Goal: Check status: Check status

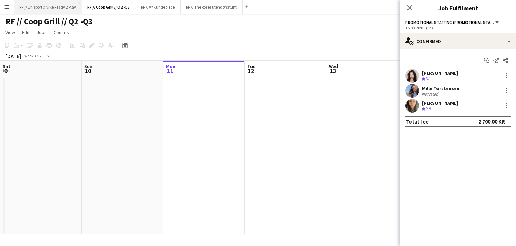
scroll to position [0, 218]
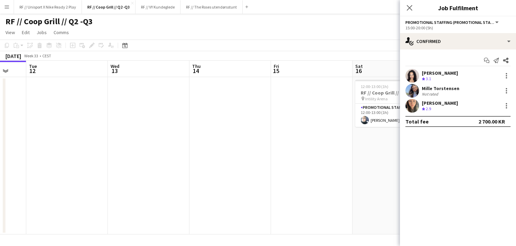
click at [10, 5] on button "Menu" at bounding box center [7, 7] width 14 height 14
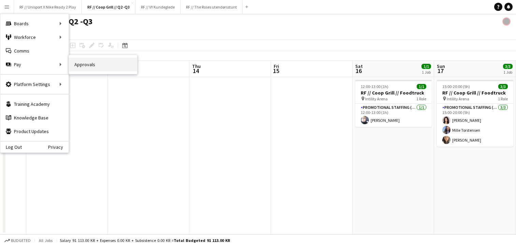
click at [83, 61] on link "Approvals" at bounding box center [103, 65] width 68 height 14
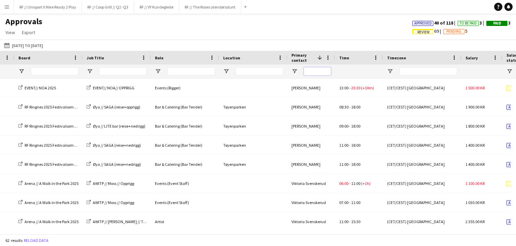
click at [319, 70] on input "Primary contact Filter Input" at bounding box center [316, 71] width 27 height 8
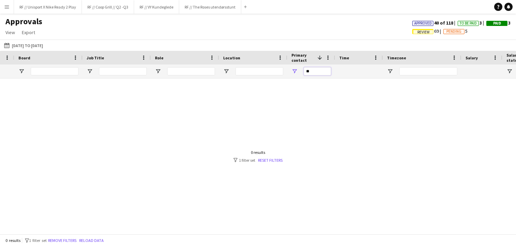
type input "*"
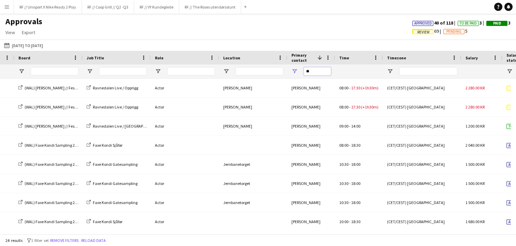
type input "*"
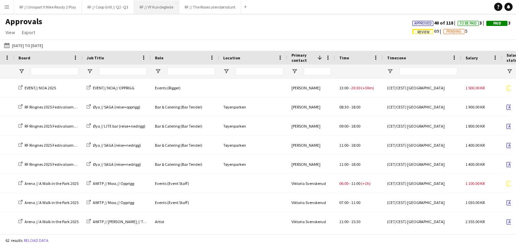
click at [167, 9] on button "RF // VY Kundeglede Close" at bounding box center [156, 6] width 45 height 13
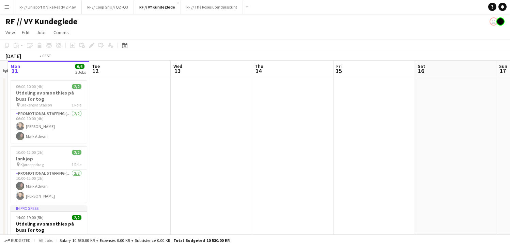
drag, startPoint x: 349, startPoint y: 140, endPoint x: 234, endPoint y: 135, distance: 115.4
click at [239, 136] on app-calendar-viewport "Fri 8 Sat 9 Sun 10 Mon 11 6/6 3 Jobs Tue 12 Wed 13 Thu 14 Fri 15 Sat 16 Sun 17 …" at bounding box center [255, 175] width 510 height 228
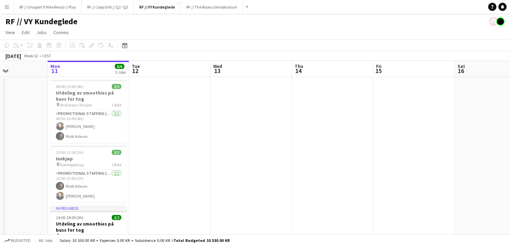
drag, startPoint x: 315, startPoint y: 143, endPoint x: 300, endPoint y: 141, distance: 14.5
click at [214, 137] on app-calendar-viewport "Fri 8 Sat 9 Sun 10 Mon 11 6/6 3 Jobs Tue 12 Wed 13 Thu 14 Fri 15 Sat 16 Sun 17 …" at bounding box center [255, 175] width 510 height 228
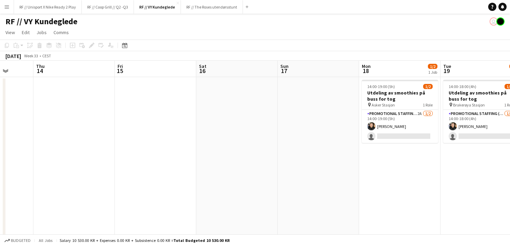
click at [217, 136] on app-calendar-viewport "Sun 10 Mon 11 6/6 3 Jobs Tue 12 Wed 13 Thu 14 Fri 15 Sat 16 Sun 17 Mon 18 1/2 1…" at bounding box center [255, 175] width 510 height 228
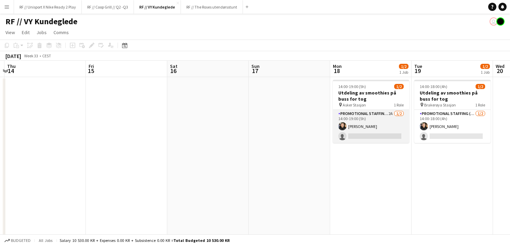
click at [348, 135] on app-card-role "Promotional Staffing (Sampling Staff) 2A [DATE] 14:00-19:00 (5h) [PERSON_NAME] …" at bounding box center [371, 126] width 76 height 33
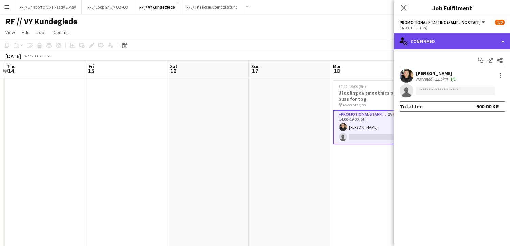
click at [482, 41] on div "single-neutral-actions-check-2 Confirmed" at bounding box center [452, 41] width 116 height 16
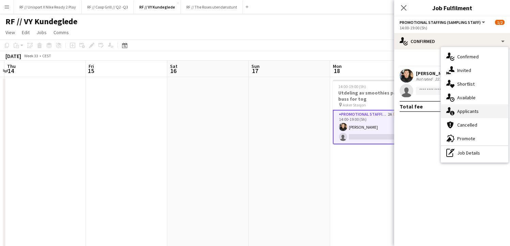
click at [470, 114] on div "single-neutral-actions-information Applicants" at bounding box center [475, 111] width 68 height 14
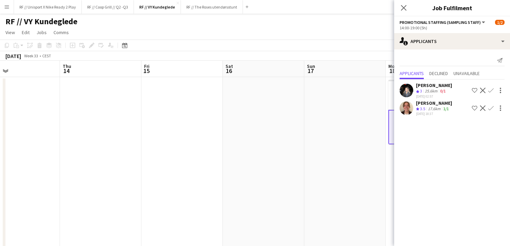
drag, startPoint x: 358, startPoint y: 159, endPoint x: 244, endPoint y: 154, distance: 114.4
click at [244, 154] on app-calendar-viewport "Sun 10 Mon 11 6/6 3 Jobs Tue 12 Wed 13 Thu 14 Fri 15 Sat 16 Sun 17 Mon 18 1/2 1…" at bounding box center [255, 175] width 510 height 228
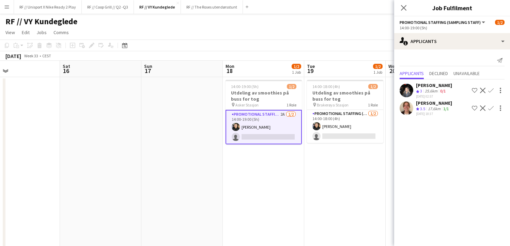
scroll to position [0, 272]
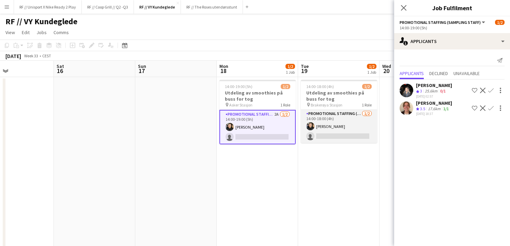
click at [342, 131] on app-card-role "Promotional Staffing (Sampling Staff) [DATE] 14:00-18:00 (4h) [PERSON_NAME] sin…" at bounding box center [339, 126] width 76 height 33
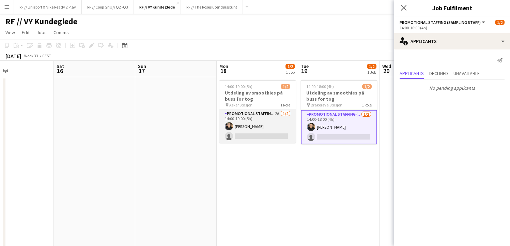
scroll to position [0, 272]
click at [279, 134] on app-card-role "Promotional Staffing (Sampling Staff) 2A [DATE] 14:00-19:00 (5h) [PERSON_NAME] …" at bounding box center [257, 126] width 76 height 33
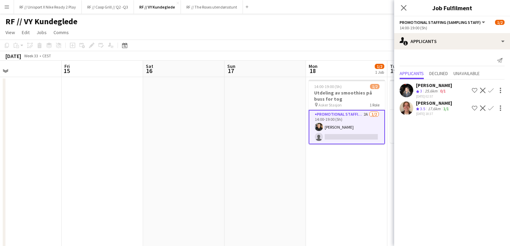
drag, startPoint x: 355, startPoint y: 164, endPoint x: 235, endPoint y: 163, distance: 119.7
click at [235, 163] on app-calendar-viewport "Tue 12 Wed 13 Thu 14 Fri 15 Sat 16 Sun 17 Mon 18 1/2 1 Job Tue 19 1/2 1 Job Wed…" at bounding box center [255, 175] width 510 height 228
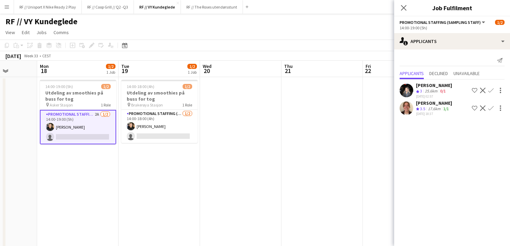
drag, startPoint x: 248, startPoint y: 164, endPoint x: 290, endPoint y: 162, distance: 41.7
click at [239, 164] on app-calendar-viewport "Thu 14 Fri 15 Sat 16 Sun 17 Mon 18 1/2 1 Job Tue 19 1/2 1 Job Wed 20 Thu 21 Fri…" at bounding box center [255, 175] width 510 height 228
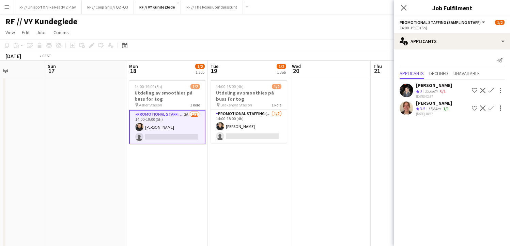
drag, startPoint x: 294, startPoint y: 158, endPoint x: 294, endPoint y: 153, distance: 5.1
click at [243, 155] on app-calendar-viewport "Thu 14 Fri 15 Sat 16 Sun 17 Mon 18 1/2 1 Job Tue 19 1/2 1 Job Wed 20 Thu 21 Fri…" at bounding box center [255, 175] width 510 height 228
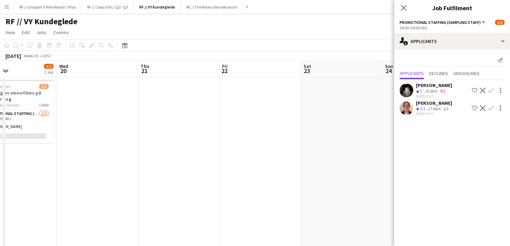
drag, startPoint x: 298, startPoint y: 149, endPoint x: 293, endPoint y: 144, distance: 6.5
click at [265, 147] on app-calendar-viewport "Sat 16 Sun 17 Mon 18 1/2 1 Job Tue 19 1/2 1 Job Wed 20 Thu 21 Fri 22 Sat 23 Sun…" at bounding box center [255, 175] width 510 height 228
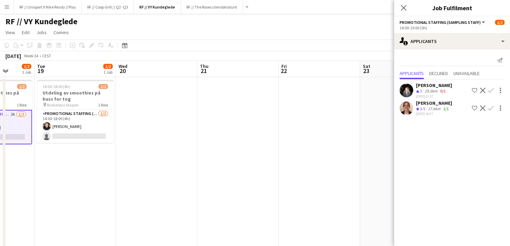
drag, startPoint x: 285, startPoint y: 144, endPoint x: 263, endPoint y: 140, distance: 23.2
click at [224, 140] on app-calendar-viewport "Sat 16 Sun 17 Mon 18 1/2 1 Job Tue 19 1/2 1 Job Wed 20 Thu 21 Fri 22 Sat 23 Sun…" at bounding box center [255, 175] width 510 height 228
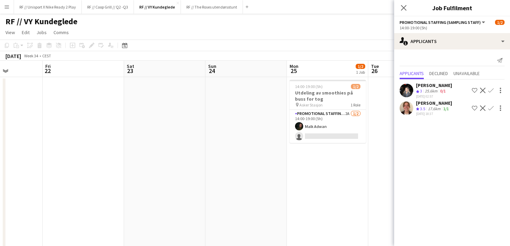
drag, startPoint x: 295, startPoint y: 142, endPoint x: 266, endPoint y: 142, distance: 29.0
click at [266, 142] on app-calendar-viewport "Mon 18 1/2 1 Job Tue 19 1/2 1 Job Wed 20 Thu 21 Fri 22 Sat 23 Sun 24 Mon 25 1/2…" at bounding box center [255, 175] width 510 height 228
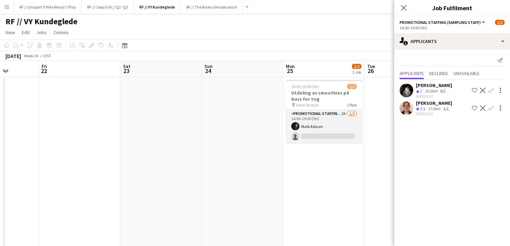
click at [307, 136] on app-card-role "Promotional Staffing (Sampling Staff) 2A [DATE] 14:00-19:00 (5h) [PERSON_NAME] …" at bounding box center [324, 126] width 76 height 33
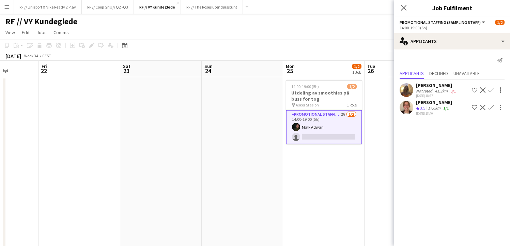
click at [404, 108] on app-user-avatar at bounding box center [407, 108] width 14 height 14
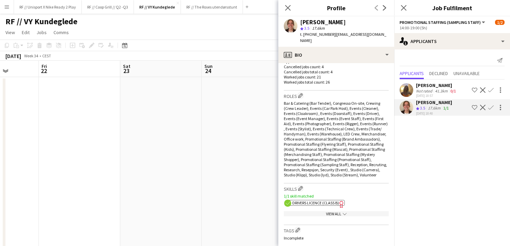
click at [234, 147] on app-date-cell at bounding box center [242, 183] width 81 height 212
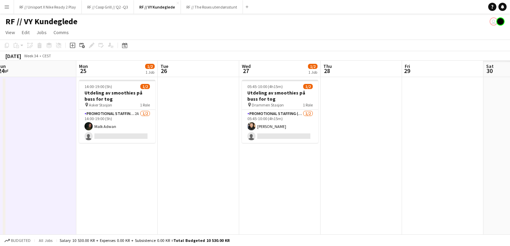
drag, startPoint x: 361, startPoint y: 160, endPoint x: 357, endPoint y: 160, distance: 4.8
click at [357, 160] on app-calendar-viewport "Wed 20 Thu 21 Fri 22 Sat 23 Sun 24 Mon 25 1/2 1 Job Tue 26 Wed 27 1/2 1 Job Thu…" at bounding box center [255, 175] width 510 height 228
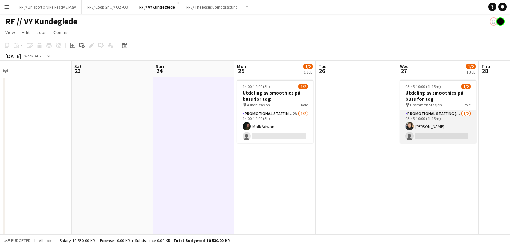
click at [426, 134] on app-card-role "Promotional Staffing (Sampling Staff) [DATE] 05:45-10:00 (4h15m) [PERSON_NAME] …" at bounding box center [438, 126] width 76 height 33
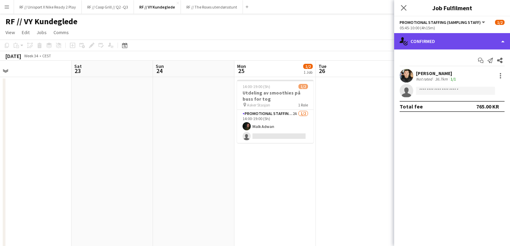
click at [494, 44] on div "single-neutral-actions-check-2 Confirmed" at bounding box center [452, 41] width 116 height 16
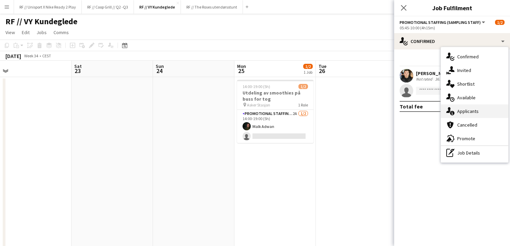
click at [485, 112] on div "single-neutral-actions-information Applicants" at bounding box center [475, 111] width 68 height 14
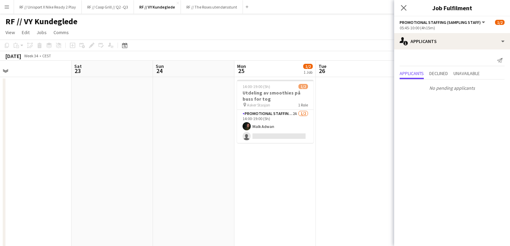
drag, startPoint x: 234, startPoint y: 169, endPoint x: 252, endPoint y: 166, distance: 18.4
click at [336, 164] on app-calendar-viewport "Wed 20 Thu 21 Fri 22 Sat 23 Sun 24 Mon 25 1/2 1 Job Tue 26 Wed 27 1/2 1 Job Thu…" at bounding box center [255, 175] width 510 height 228
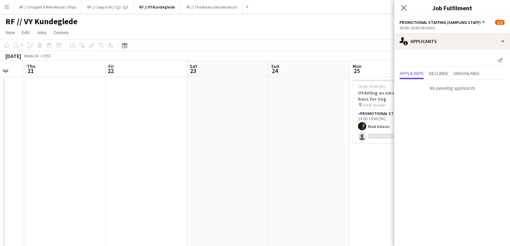
drag, startPoint x: 254, startPoint y: 166, endPoint x: 349, endPoint y: 169, distance: 94.8
click at [352, 166] on app-calendar-viewport "Tue 19 1/2 1 Job Wed 20 Thu 21 Fri 22 Sat 23 Sun 24 Mon 25 1/2 1 Job Tue 26 Wed…" at bounding box center [255, 175] width 510 height 228
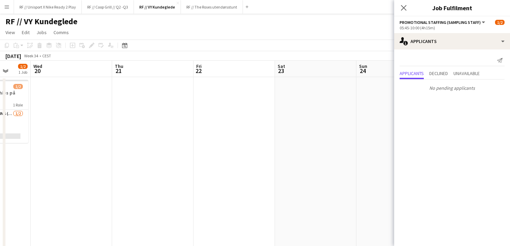
drag, startPoint x: 292, startPoint y: 162, endPoint x: 243, endPoint y: 165, distance: 48.8
click at [326, 160] on app-calendar-viewport "Sun 17 Mon 18 1/2 1 Job Tue 19 1/2 1 Job Wed 20 Thu 21 Fri 22 Sat 23 Sun 24 Mon…" at bounding box center [255, 175] width 510 height 228
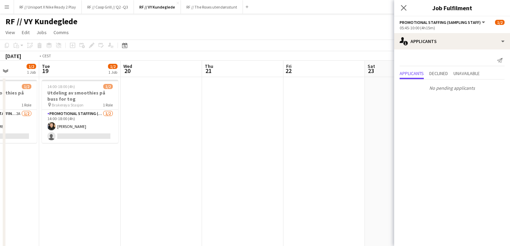
drag, startPoint x: 239, startPoint y: 162, endPoint x: 333, endPoint y: 159, distance: 94.1
click at [331, 159] on app-calendar-viewport "Sun 17 Mon 18 1/2 1 Job Tue 19 1/2 1 Job Wed 20 Thu 21 Fri 22 Sat 23 Sun 24 Mon…" at bounding box center [255, 175] width 510 height 228
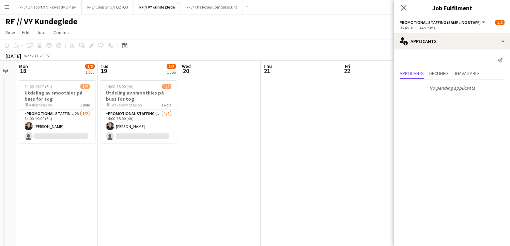
drag, startPoint x: 226, startPoint y: 155, endPoint x: 338, endPoint y: 152, distance: 111.5
click at [309, 151] on app-calendar-viewport "Sat 16 Sun 17 Mon 18 1/2 1 Job Tue 19 1/2 1 Job Wed 20 Thu 21 Fri 22 Sat 23 Sun…" at bounding box center [255, 175] width 510 height 228
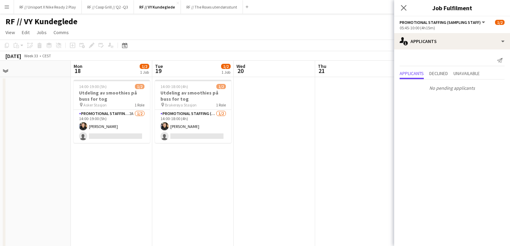
click at [271, 171] on app-calendar-viewport "Fri 15 Sat 16 Sun 17 Mon 18 1/2 1 Job Tue 19 1/2 1 Job Wed 20 Thu 21 Fri 22 Sat…" at bounding box center [255, 175] width 510 height 228
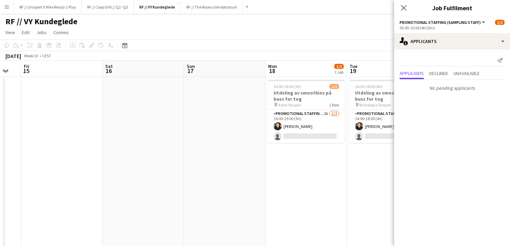
drag, startPoint x: 182, startPoint y: 173, endPoint x: 251, endPoint y: 166, distance: 68.9
click at [251, 170] on app-calendar-viewport "Wed 13 Thu 14 Fri 15 Sat 16 Sun 17 Mon 18 1/2 1 Job Tue 19 1/2 1 Job Wed 20 Thu…" at bounding box center [255, 175] width 510 height 228
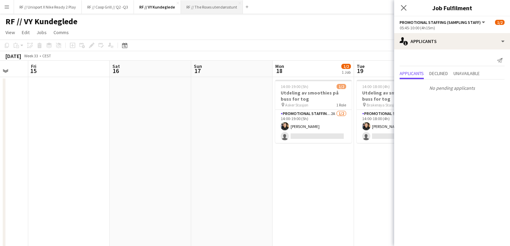
click at [219, 9] on button "RF // The Roses utendørsstunt Close" at bounding box center [212, 6] width 62 height 13
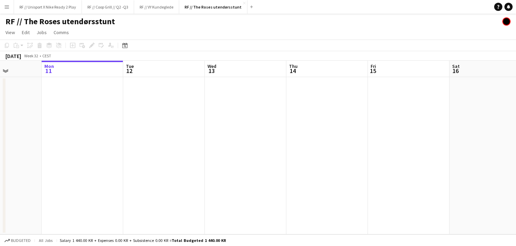
drag, startPoint x: 282, startPoint y: 143, endPoint x: 333, endPoint y: 143, distance: 51.1
click at [276, 143] on app-calendar-viewport "Fri 8 Sat 9 Sun 10 Mon 11 Tue 12 Wed 13 Thu 14 Fri 15 Sat 16 Sun 17 Mon 18 Tue …" at bounding box center [258, 148] width 516 height 174
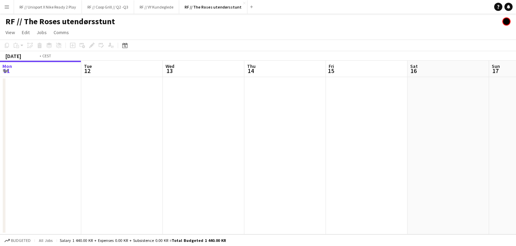
drag, startPoint x: 359, startPoint y: 144, endPoint x: 256, endPoint y: 136, distance: 103.6
click at [226, 137] on app-calendar-viewport "Fri 8 Sat 9 Sun 10 Mon 11 Tue 12 Wed 13 Thu 14 Fri 15 Sat 16 Sun 17 Mon 18 Tue …" at bounding box center [258, 148] width 516 height 174
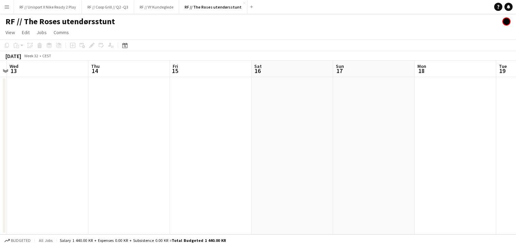
click at [116, 124] on app-calendar-viewport "Sun 10 Mon 11 Tue 12 Wed 13 Thu 14 Fri 15 Sat 16 Sun 17 Mon 18 Tue 19 Wed 20 Th…" at bounding box center [258, 148] width 516 height 174
drag, startPoint x: 105, startPoint y: 128, endPoint x: 213, endPoint y: 141, distance: 109.3
click at [284, 139] on app-calendar-viewport "Tue 12 Wed 13 Thu 14 Fri 15 Sat 16 Sun 17 Mon 18 Tue 19 Wed 20 Thu 21 Fri 22 Sa…" at bounding box center [258, 148] width 516 height 174
drag, startPoint x: 139, startPoint y: 133, endPoint x: 266, endPoint y: 140, distance: 126.4
click at [379, 149] on app-calendar-viewport "Mon 11 Tue 12 Wed 13 Thu 14 Fri 15 Sat 16 Sun 17 Mon 18 Tue 19 Wed 20 Thu 21 Fr…" at bounding box center [258, 148] width 516 height 174
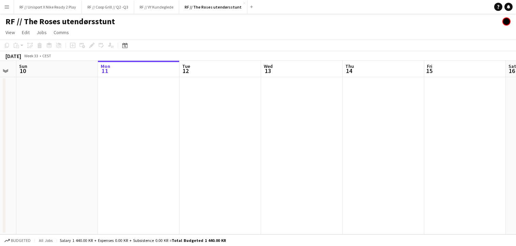
drag, startPoint x: 374, startPoint y: 148, endPoint x: 344, endPoint y: 144, distance: 30.9
click at [382, 148] on app-calendar-viewport "Fri 8 Sat 9 Sun 10 Mon 11 Tue 12 Wed 13 Thu 14 Fri 15 Sat 16 Sun 17 Mon 18 Tue …" at bounding box center [258, 148] width 516 height 174
drag, startPoint x: 254, startPoint y: 138, endPoint x: 219, endPoint y: 134, distance: 35.4
click at [212, 134] on app-calendar-viewport "Wed 6 Thu 7 Fri 8 Sat 9 Sun 10 Mon 11 Tue 12 Wed 13 Thu 14 Fri 15 Sat 16 Sun 17" at bounding box center [258, 148] width 516 height 174
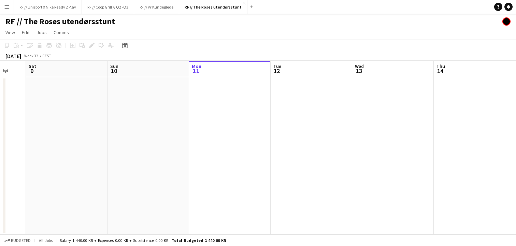
drag, startPoint x: 184, startPoint y: 128, endPoint x: 179, endPoint y: 127, distance: 4.5
click at [177, 127] on app-calendar-viewport "Tue 5 Wed 6 Thu 7 Fri 8 Sat 9 Sun 10 Mon 11 Tue 12 Wed 13 Thu 14 Fri 15 Sat 16" at bounding box center [258, 148] width 516 height 174
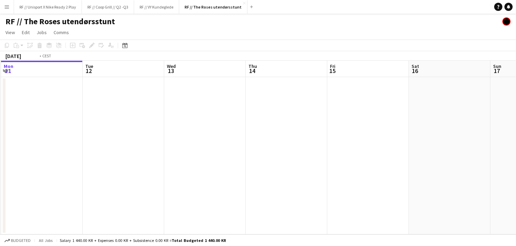
drag, startPoint x: 299, startPoint y: 134, endPoint x: 200, endPoint y: 133, distance: 98.9
click at [195, 133] on app-calendar-viewport "Thu 7 Fri 8 Sat 9 Sun 10 Mon 11 Tue 12 Wed 13 Thu 14 Fri 15 Sat 16 Sun 17 Mon 18" at bounding box center [258, 148] width 516 height 174
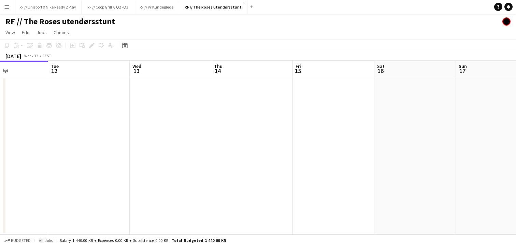
drag, startPoint x: 190, startPoint y: 134, endPoint x: 221, endPoint y: 133, distance: 31.7
click at [177, 133] on app-calendar-viewport "Sat 9 Sun 10 Mon 11 Tue 12 Wed 13 Thu 14 Fri 15 Sat 16 Sun 17 Mon 18 Tue 19 Wed…" at bounding box center [258, 148] width 516 height 174
drag, startPoint x: 299, startPoint y: 139, endPoint x: 145, endPoint y: 131, distance: 154.4
click at [132, 131] on app-calendar-viewport "Mon 11 Tue 12 Wed 13 Thu 14 Fri 15 Sat 16 Sun 17 Mon 18 Tue 19 Wed 20 Thu 21 Fr…" at bounding box center [258, 148] width 516 height 174
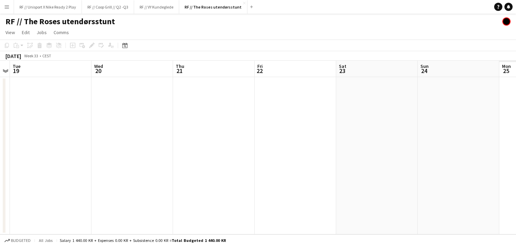
drag, startPoint x: 288, startPoint y: 137, endPoint x: 148, endPoint y: 129, distance: 140.4
click at [147, 129] on app-calendar-viewport "Fri 15 Sat 16 Sun 17 Mon 18 Tue 19 Wed 20 Thu 21 Fri 22 Sat 23 Sun 24 Mon 25 Tu…" at bounding box center [258, 148] width 516 height 174
drag, startPoint x: 256, startPoint y: 139, endPoint x: 101, endPoint y: 123, distance: 156.6
click at [101, 123] on app-calendar-viewport "Fri 15 Sat 16 Sun 17 Mon 18 Tue 19 Wed 20 Thu 21 Fri 22 Sat 23 Sun 24 Mon 25 Tu…" at bounding box center [258, 148] width 516 height 174
drag, startPoint x: 149, startPoint y: 125, endPoint x: 145, endPoint y: 123, distance: 4.7
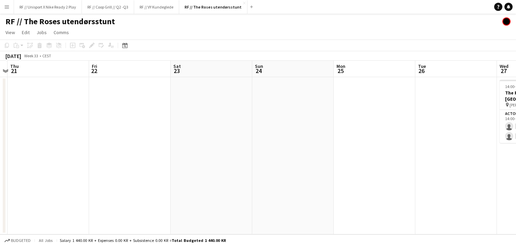
click at [129, 122] on app-calendar-viewport "Sun 17 Mon 18 Tue 19 Wed 20 Thu 21 Fri 22 Sat 23 Sun 24 Mon 25 Tue 26 Wed 27 0/…" at bounding box center [258, 148] width 516 height 174
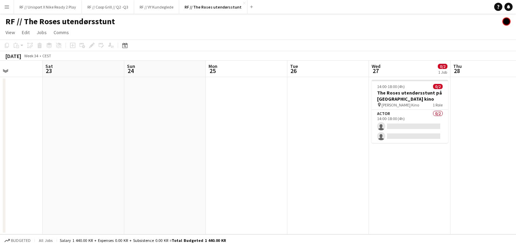
drag, startPoint x: 257, startPoint y: 132, endPoint x: 162, endPoint y: 124, distance: 95.8
click at [164, 124] on app-calendar-viewport "Tue 19 Wed 20 Thu 21 Fri 22 Sat 23 Sun 24 Mon 25 Tue 26 Wed 27 0/2 1 Job Thu 28…" at bounding box center [258, 148] width 516 height 174
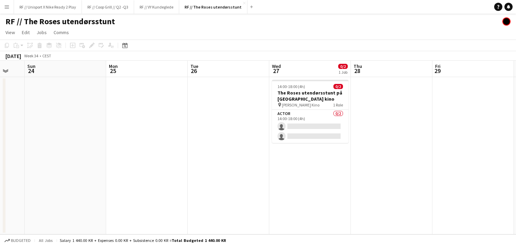
drag
click at [155, 115] on app-calendar-viewport "Thu 21 Fri 22 Sat 23 Sun 24 Mon 25 Tue 26 Wed 27 0/2 1 Job Thu 28 Fri 29 Sat 30…" at bounding box center [258, 148] width 516 height 174
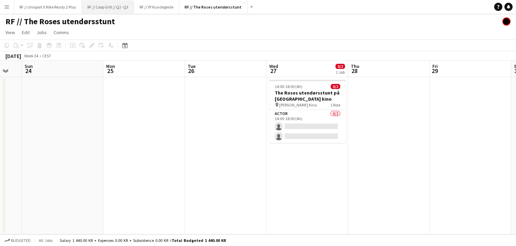
click at [108, 4] on button "RF // Coop Grill // Q2 -Q3 Close" at bounding box center [108, 6] width 52 height 13
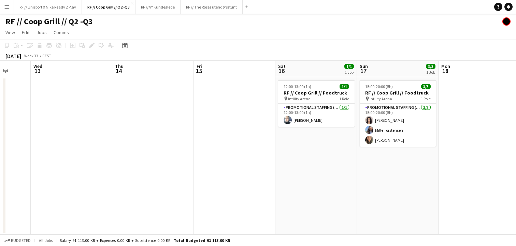
scroll to position [0, 219]
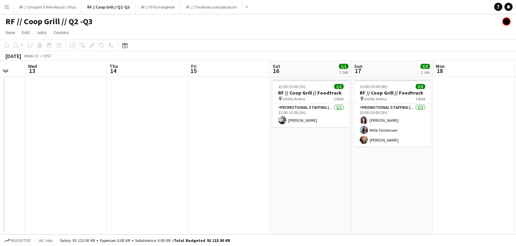
click at [139, 117] on app-calendar-viewport "Sun 10 Mon 11 Tue 12 Wed 13 Thu 14 Fri 15 Sat 16 1/1 1 Job Sun 17 3/3 1 Job Mon…" at bounding box center [258, 148] width 516 height 174
click at [67, 5] on button "RF // Unisport X Nike Ready 2 Play Close" at bounding box center [48, 6] width 68 height 13
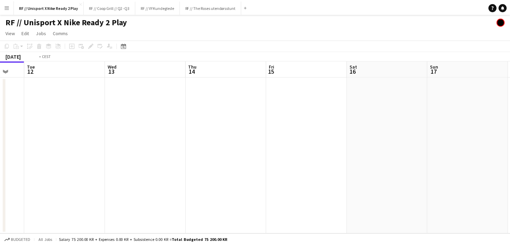
scroll to position [0, 211]
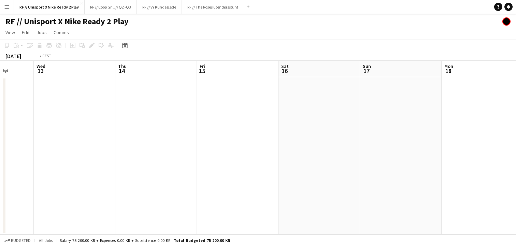
click at [187, 146] on app-calendar-viewport "Sun 10 Mon 11 Tue 12 Wed 13 Thu 14 Fri 15 Sat 16 Sun 17 Mon 18 Tue 19 Wed 20 Th…" at bounding box center [258, 148] width 516 height 174
click at [6, 9] on app-icon "Menu" at bounding box center [6, 6] width 5 height 5
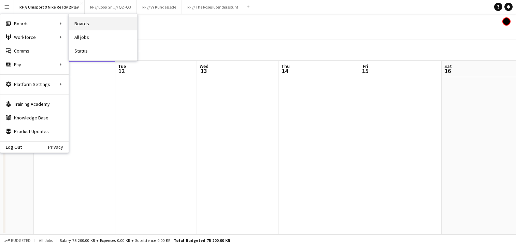
click at [88, 23] on link "Boards" at bounding box center [103, 24] width 68 height 14
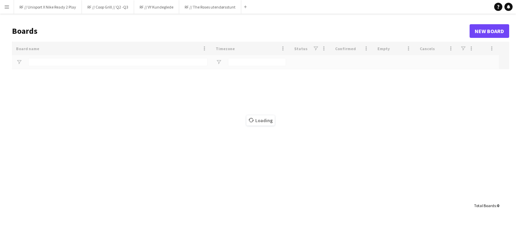
type input "******"
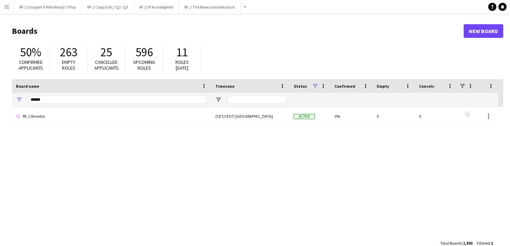
click at [100, 95] on div "******" at bounding box center [117, 100] width 179 height 14
click at [99, 97] on input "******" at bounding box center [117, 99] width 179 height 8
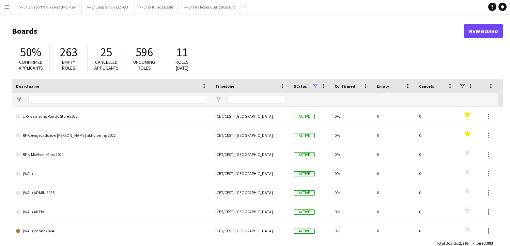
click at [249, 60] on div "50% Confirmed applicants 263 Empty roles 25 Cancelled applicants 596 Upcoming r…" at bounding box center [258, 61] width 492 height 38
click at [18, 97] on span "Open Filter Menu" at bounding box center [19, 99] width 6 height 6
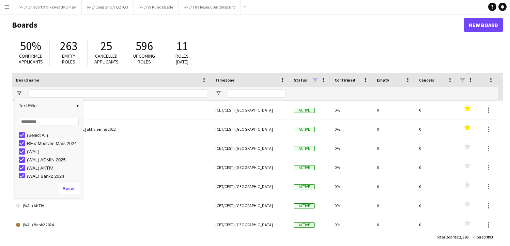
scroll to position [14, 0]
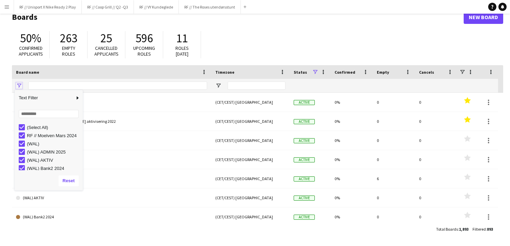
click at [21, 85] on span "Open Filter Menu" at bounding box center [19, 86] width 6 height 6
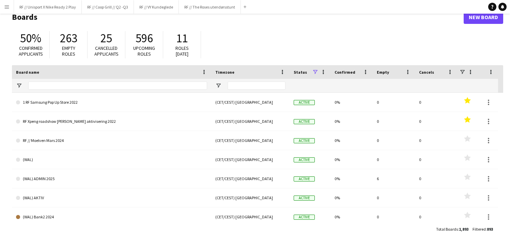
click at [268, 50] on div "50% Confirmed applicants 263 Empty roles 25 Cancelled applicants 596 Upcoming r…" at bounding box center [258, 47] width 492 height 38
click at [6, 9] on app-icon "Menu" at bounding box center [6, 6] width 5 height 5
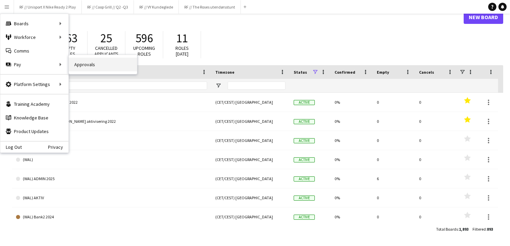
click at [114, 62] on link "Approvals" at bounding box center [103, 65] width 68 height 14
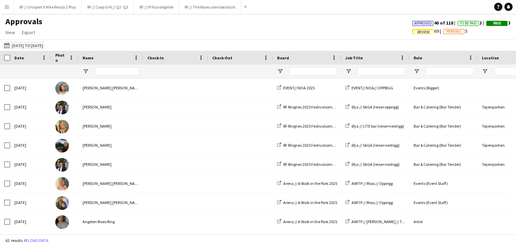
click at [43, 46] on button "[DATE] to [DATE] [DATE] to [DATE]" at bounding box center [24, 45] width 42 height 8
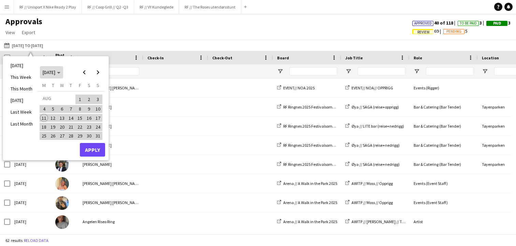
click at [63, 75] on span "Choose month and year" at bounding box center [51, 72] width 23 height 16
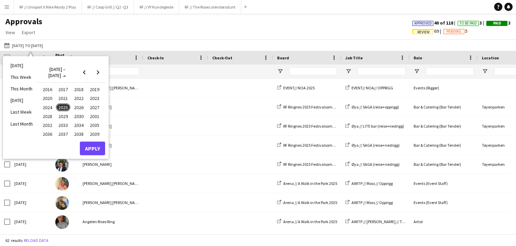
click at [61, 107] on span "2025" at bounding box center [63, 107] width 14 height 8
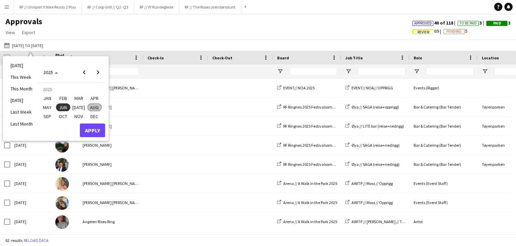
click at [65, 108] on span "JUN" at bounding box center [63, 107] width 14 height 8
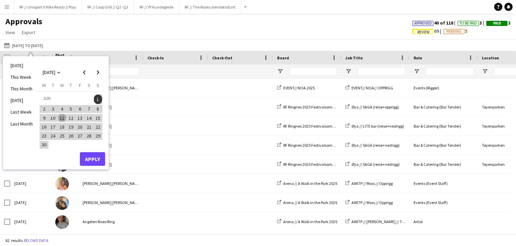
click at [72, 128] on span "19" at bounding box center [71, 127] width 8 height 8
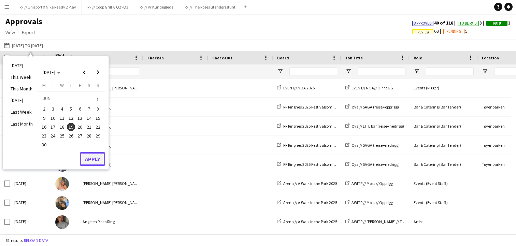
click at [95, 157] on button "Apply" at bounding box center [92, 159] width 25 height 14
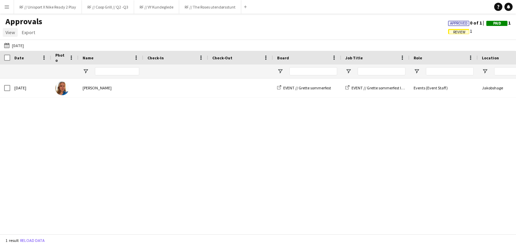
click at [13, 33] on span "View" at bounding box center [10, 32] width 10 height 6
click at [124, 38] on div "Approvals View Customise view Customise filters Reset Filters Reset View Reset …" at bounding box center [258, 27] width 516 height 23
click at [6, 32] on span "View" at bounding box center [10, 32] width 10 height 6
click at [24, 78] on link "Reset Filters" at bounding box center [27, 82] width 48 height 14
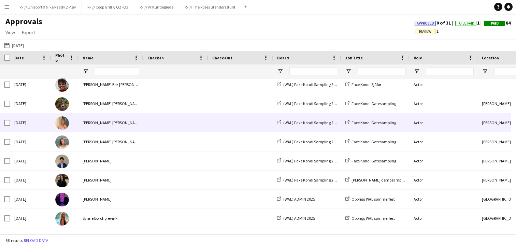
scroll to position [293, 0]
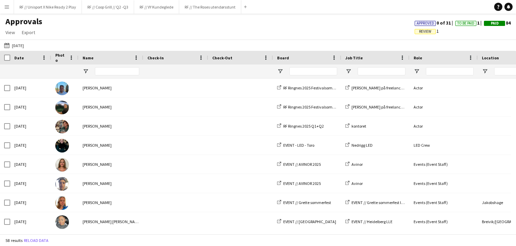
click at [8, 5] on app-icon "Menu" at bounding box center [6, 6] width 5 height 5
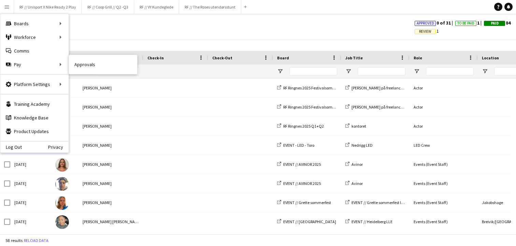
click at [87, 66] on link "Approvals" at bounding box center [103, 65] width 68 height 14
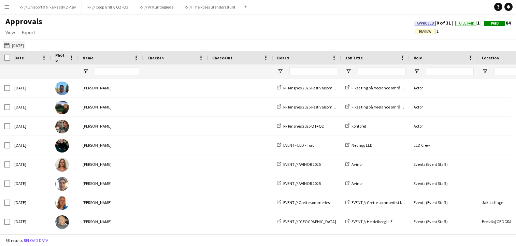
click at [25, 49] on button "19-06-2025 19-06-2025" at bounding box center [14, 45] width 23 height 8
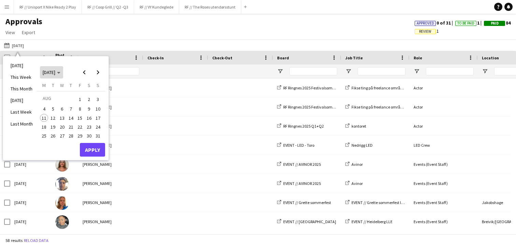
click at [55, 75] on span "[DATE]" at bounding box center [49, 72] width 13 height 6
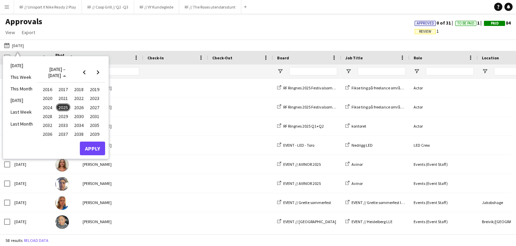
click at [63, 108] on span "2025" at bounding box center [63, 107] width 14 height 8
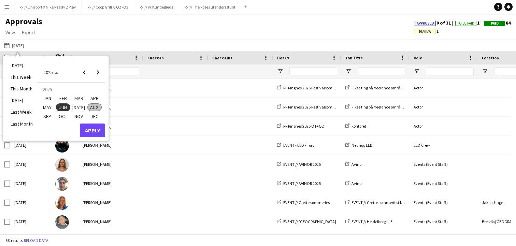
click at [62, 107] on span "JUN" at bounding box center [63, 107] width 14 height 8
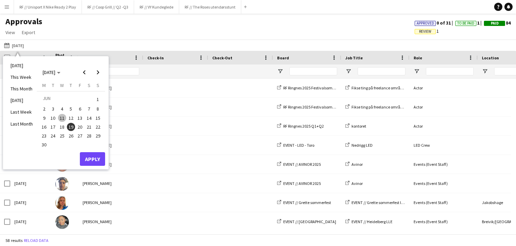
click at [96, 99] on span "1" at bounding box center [98, 99] width 8 height 10
click at [100, 72] on span "Next month" at bounding box center [98, 72] width 14 height 14
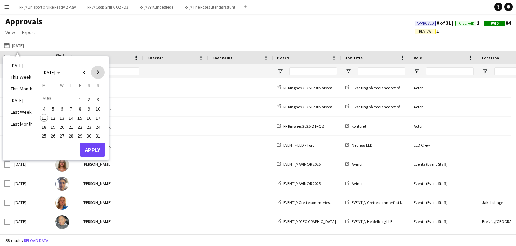
click at [100, 72] on span "Next month" at bounding box center [98, 72] width 14 height 14
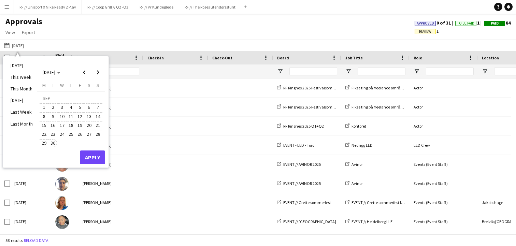
click at [55, 144] on span "30" at bounding box center [53, 143] width 8 height 8
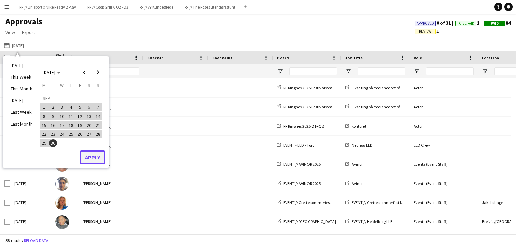
click at [85, 156] on button "Apply" at bounding box center [92, 157] width 25 height 14
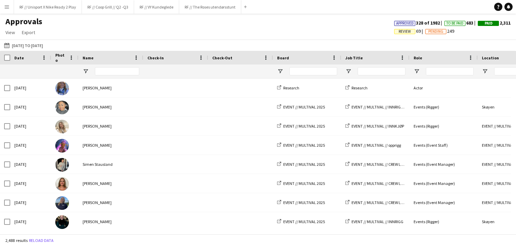
click at [398, 30] on span "Review" at bounding box center [404, 31] width 12 height 4
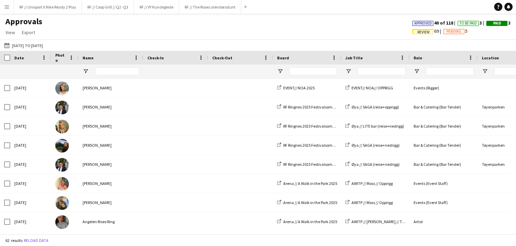
click at [346, 34] on div "Approvals View Customise view Customise filters Reset Filters Reset View Reset …" at bounding box center [258, 27] width 516 height 23
